Goal: Check status: Check status

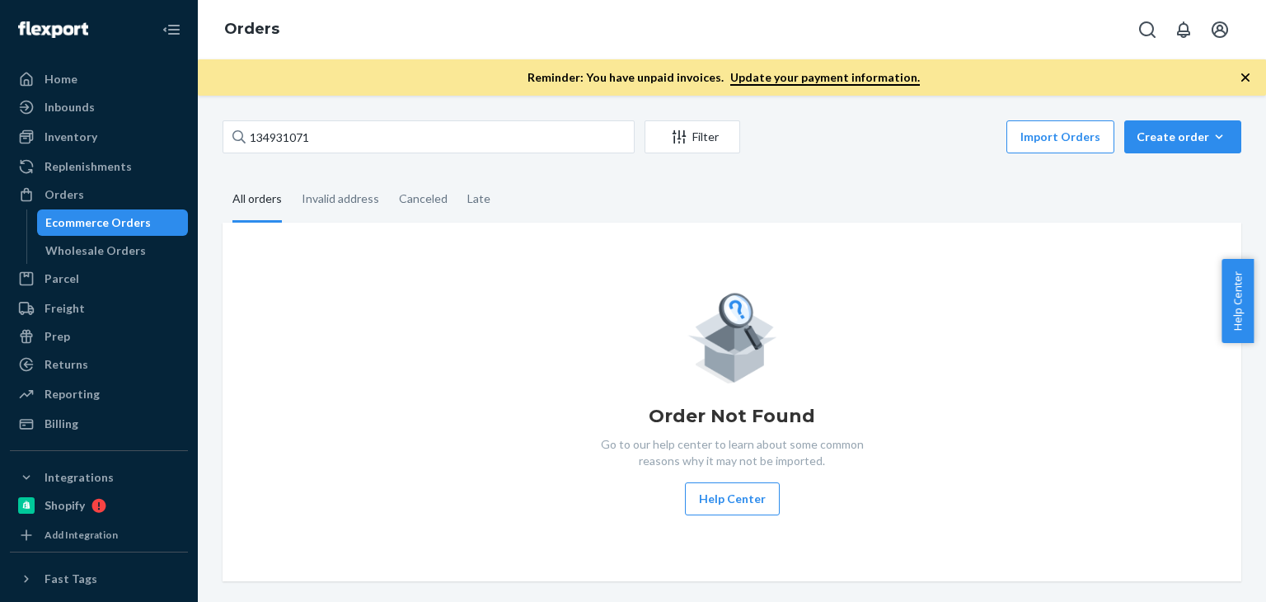
type input "134931071"
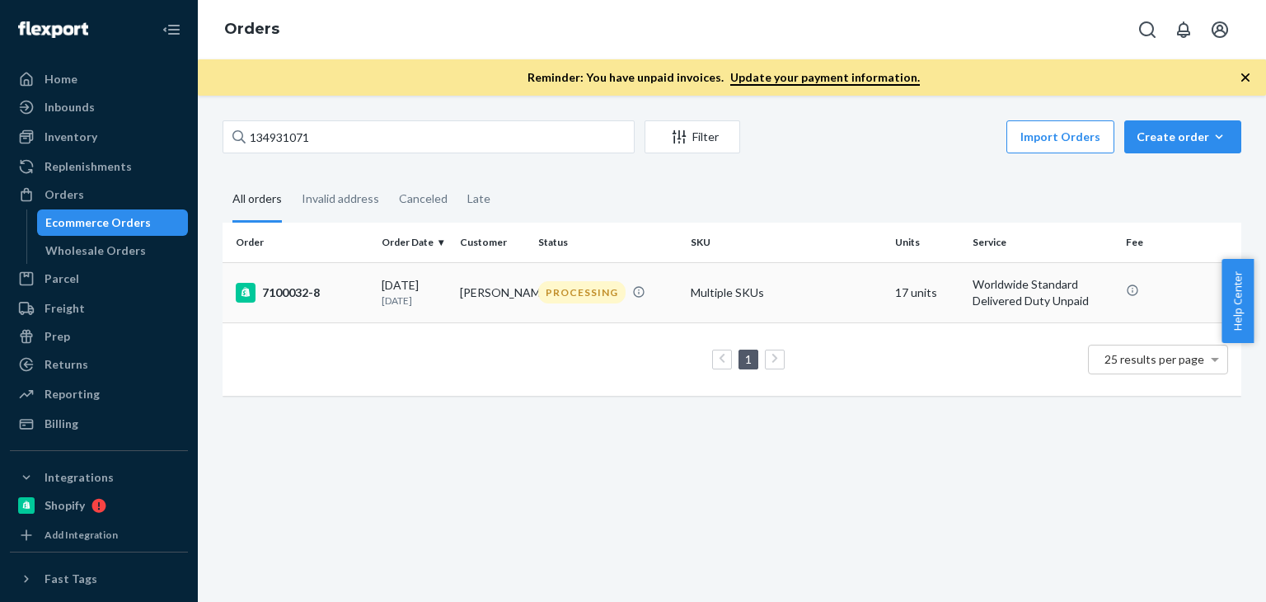
click at [444, 280] on div "[DATE] [DATE]" at bounding box center [414, 292] width 65 height 31
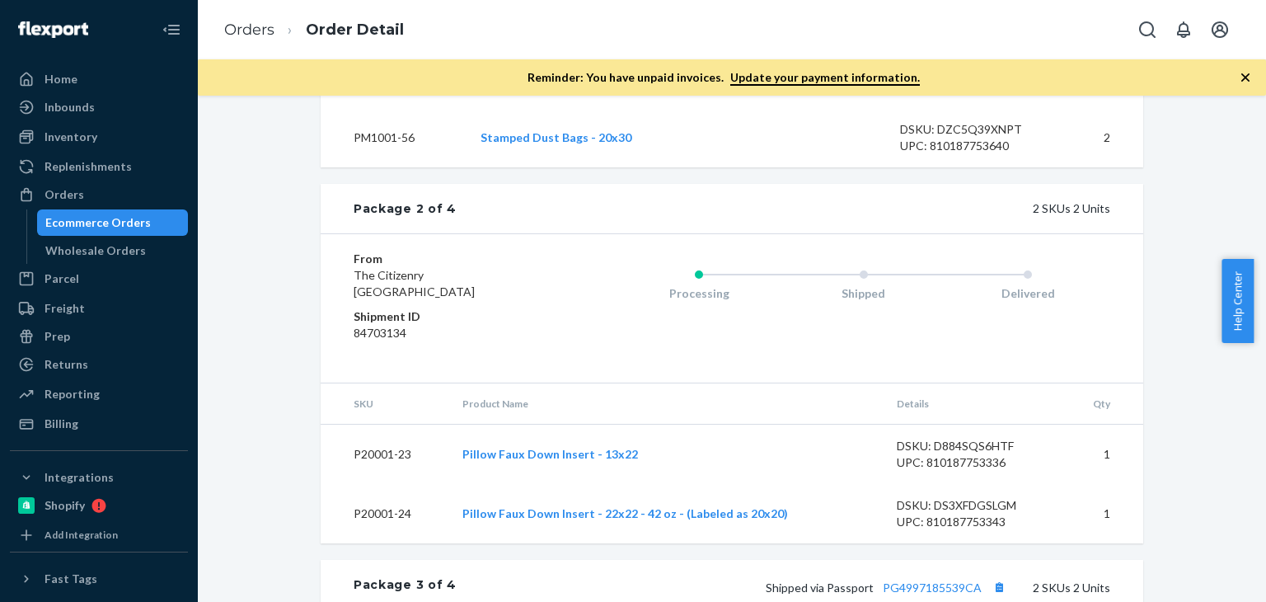
scroll to position [1627, 0]
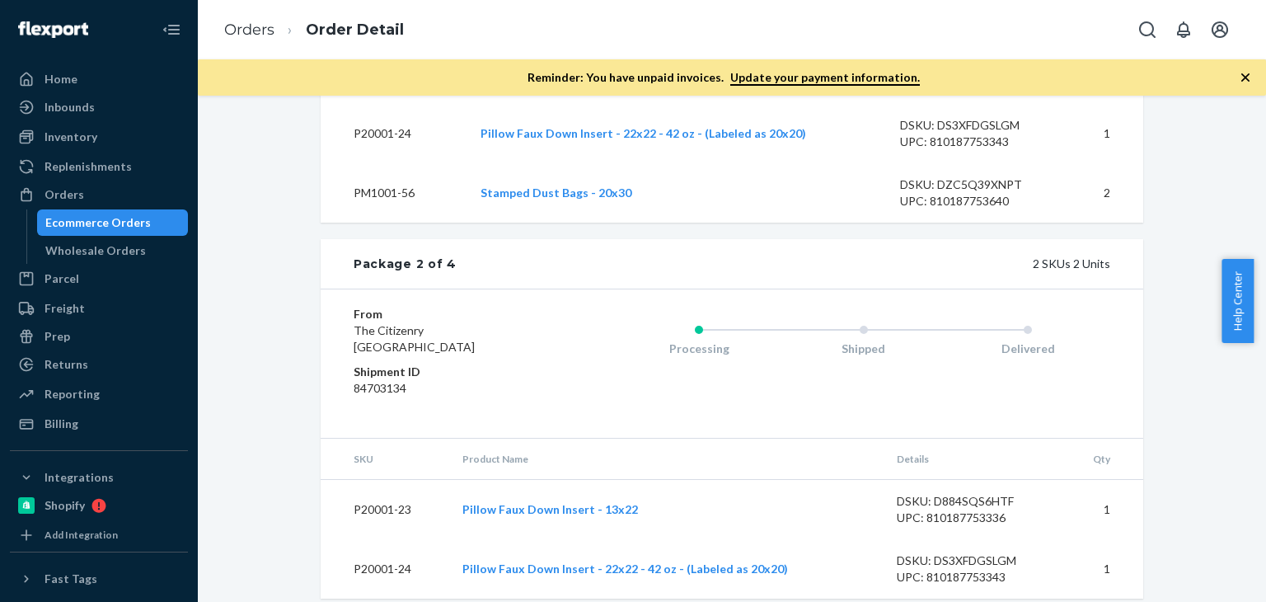
click at [993, 256] on div "2 SKUs 2 Units" at bounding box center [784, 264] width 654 height 16
click at [1127, 294] on div "From The [GEOGRAPHIC_DATA] Shipment ID 84703134 Processing Shipped Delivered" at bounding box center [732, 363] width 823 height 149
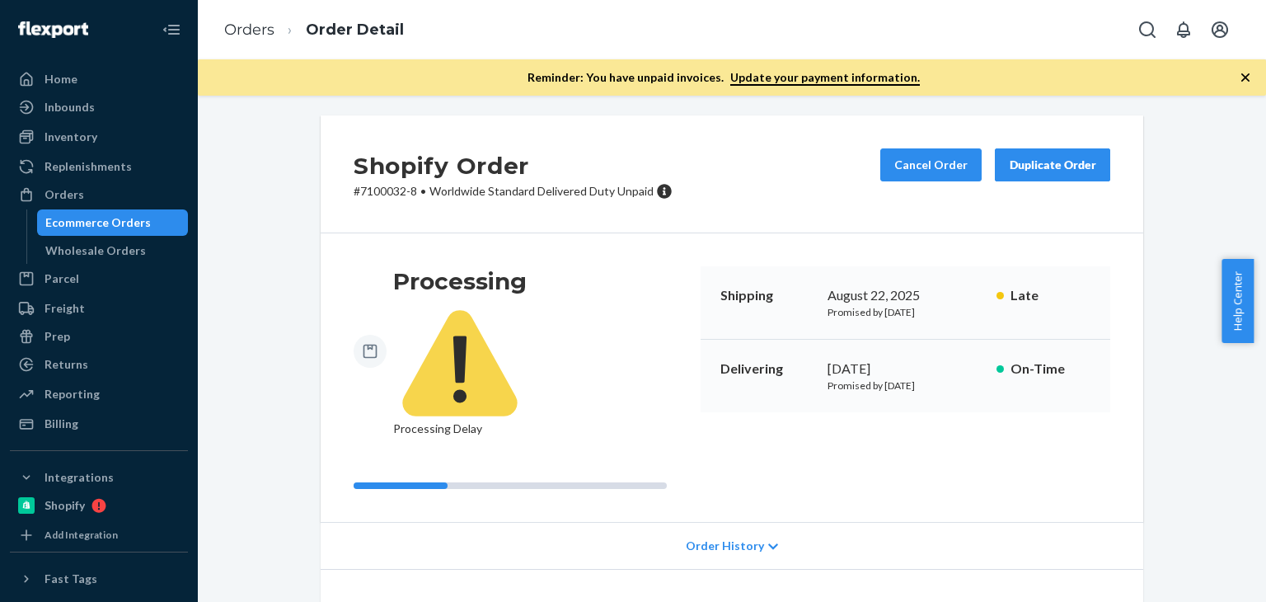
scroll to position [0, 0]
